Goal: Find specific fact: Find specific fact

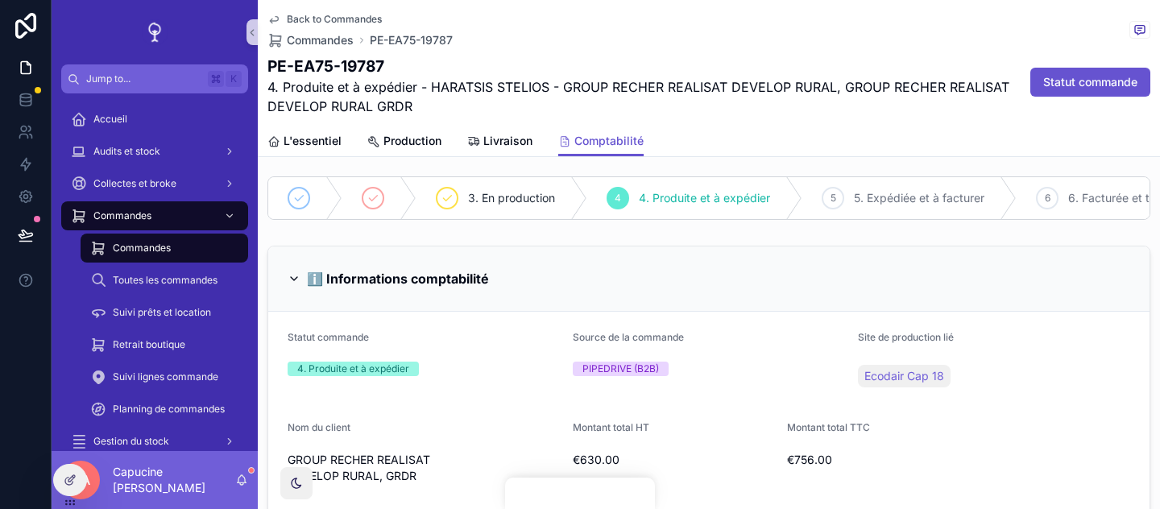
scroll to position [22, 0]
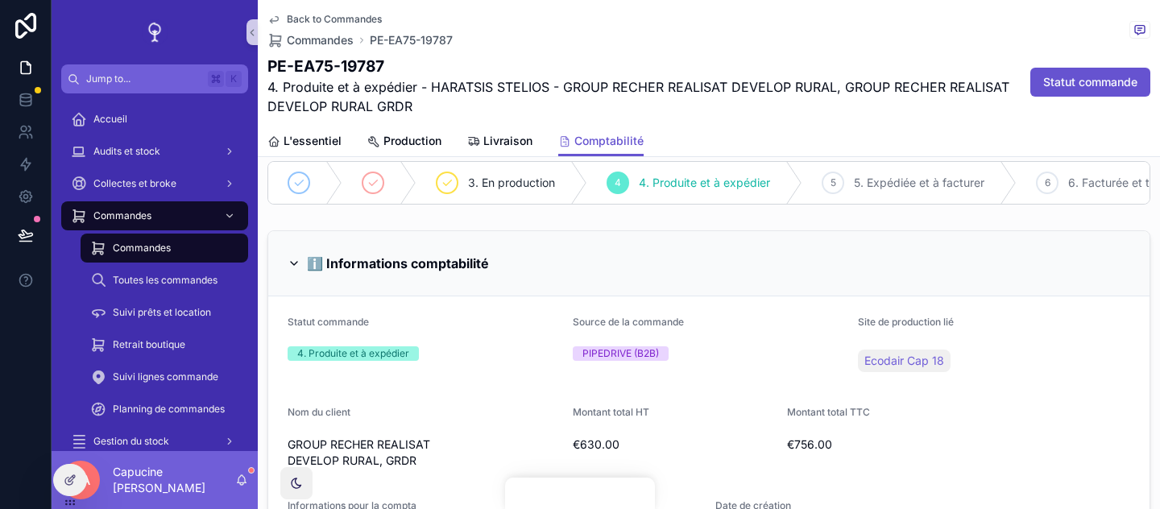
click at [387, 56] on h1 "PE-EA75-19787" at bounding box center [648, 66] width 762 height 23
click at [363, 66] on h1 "PE-EA75-19787" at bounding box center [648, 66] width 762 height 23
copy h1 "19787"
